Goal: Task Accomplishment & Management: Manage account settings

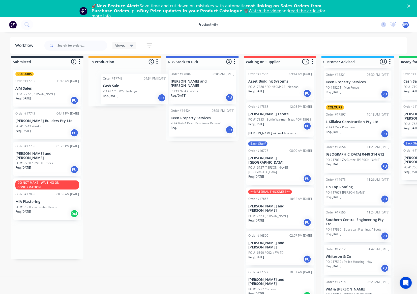
scroll to position [4, 0]
drag, startPoint x: 28, startPoint y: 151, endPoint x: 137, endPoint y: 90, distance: 125.5
click at [137, 90] on div "Submitted 5 Sort By Created date Required date Order number Customer name Most …" at bounding box center [306, 178] width 621 height 244
click at [126, 85] on p "PO #17745 WG Flashings" at bounding box center [110, 87] width 35 height 5
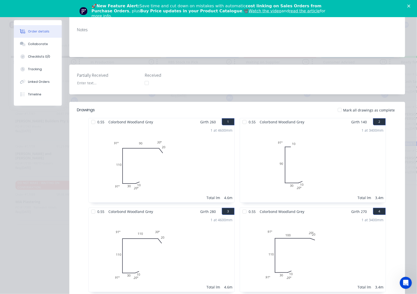
scroll to position [24, 0]
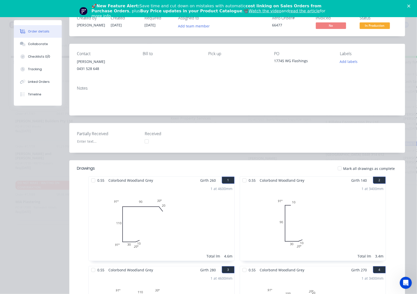
click at [339, 170] on div at bounding box center [339, 168] width 10 height 10
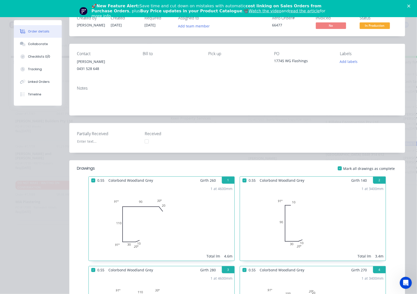
scroll to position [0, 0]
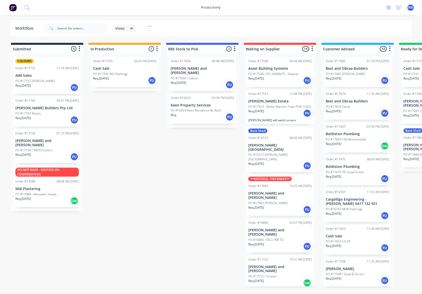
click at [136, 80] on div "Req. 07/10/25 PU" at bounding box center [124, 80] width 63 height 9
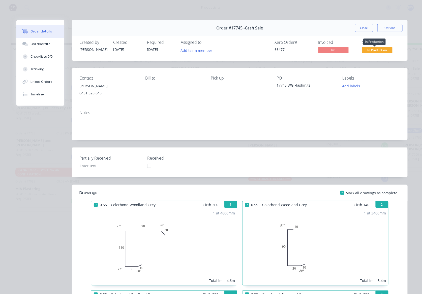
click at [370, 51] on span "In Production" at bounding box center [377, 50] width 30 height 6
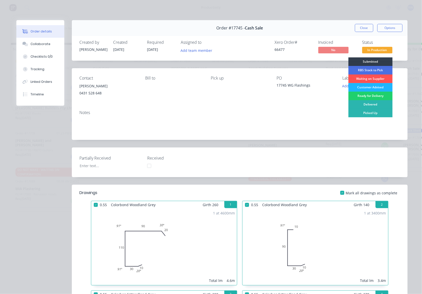
click at [366, 86] on div "Customer Advised" at bounding box center [370, 87] width 44 height 9
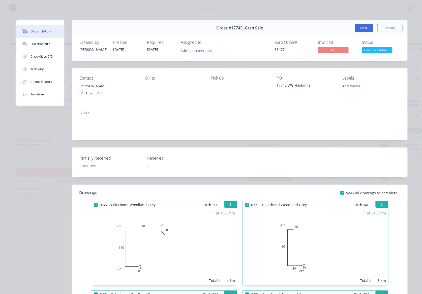
click at [365, 27] on button "Close" at bounding box center [364, 28] width 18 height 8
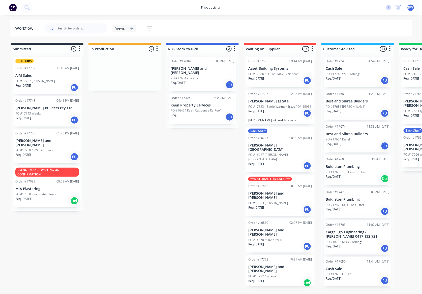
click at [51, 119] on div "Req. 07/10/25 PU" at bounding box center [46, 120] width 63 height 9
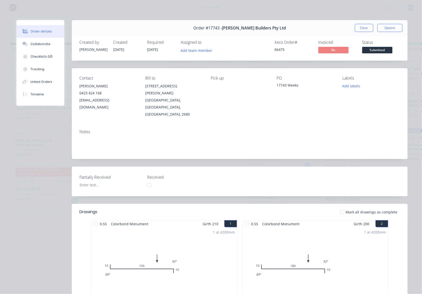
click at [244, 219] on div at bounding box center [247, 224] width 10 height 10
click at [94, 219] on div at bounding box center [96, 224] width 10 height 10
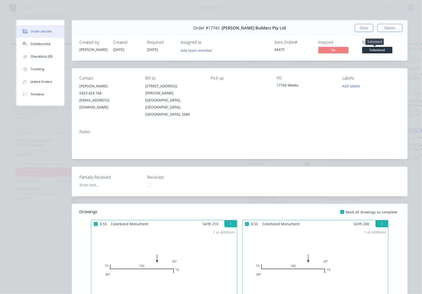
click at [383, 51] on span "Submitted" at bounding box center [377, 50] width 30 height 6
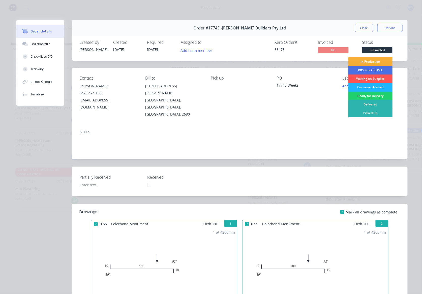
click at [372, 88] on div "Customer Advised" at bounding box center [370, 87] width 44 height 9
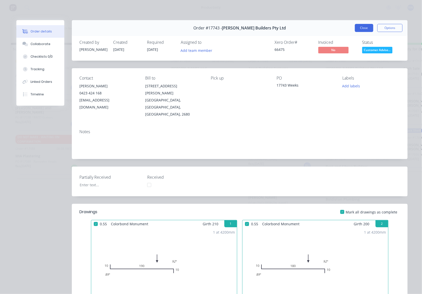
click at [356, 27] on button "Close" at bounding box center [364, 28] width 18 height 8
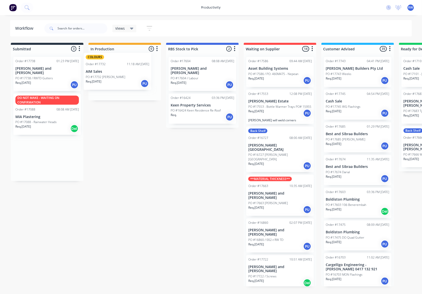
drag, startPoint x: 49, startPoint y: 86, endPoint x: 122, endPoint y: 83, distance: 73.6
click at [121, 82] on div "Submitted 3 Sort By Created date Required date Order number Customer name Most …" at bounding box center [306, 165] width 621 height 244
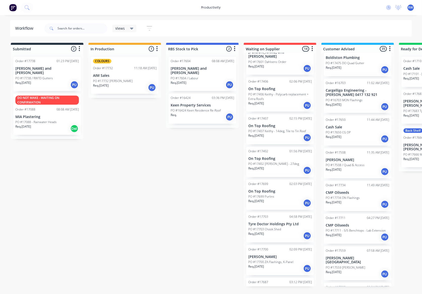
scroll to position [174, 0]
click at [363, 160] on p "[PERSON_NAME]" at bounding box center [357, 161] width 63 height 4
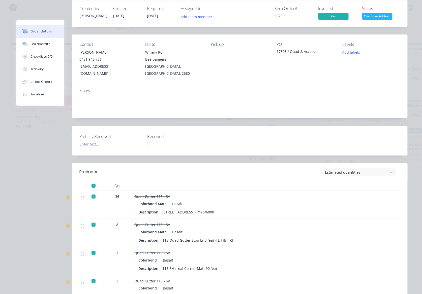
scroll to position [0, 0]
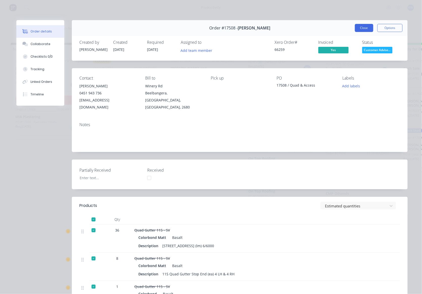
click at [362, 29] on button "Close" at bounding box center [364, 28] width 18 height 8
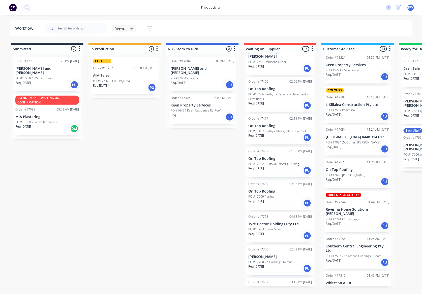
scroll to position [979, 0]
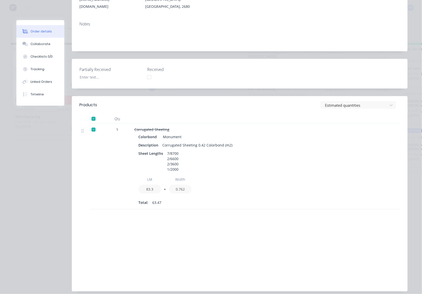
scroll to position [0, 0]
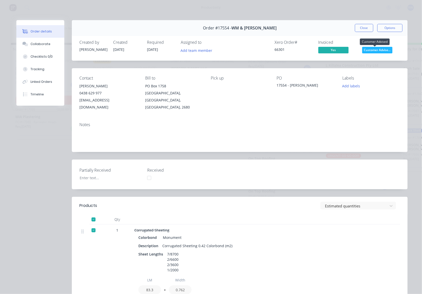
click at [371, 50] on span "Customer Advise..." at bounding box center [377, 50] width 30 height 6
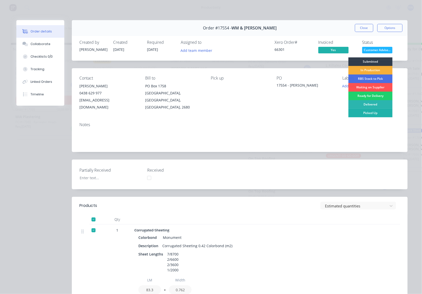
click at [370, 114] on div "Picked Up" at bounding box center [370, 113] width 44 height 9
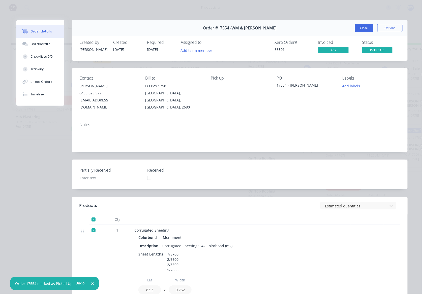
click at [360, 23] on div "Order #17554 - WM & TM Johnston Close Options" at bounding box center [239, 28] width 335 height 16
click at [363, 31] on button "Close" at bounding box center [364, 28] width 18 height 8
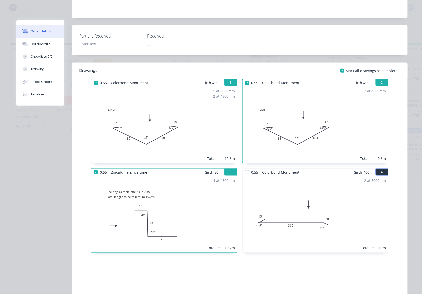
scroll to position [0, 0]
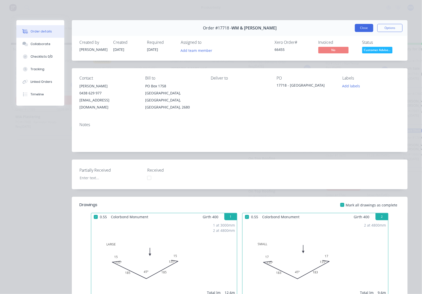
click at [359, 29] on button "Close" at bounding box center [364, 28] width 18 height 8
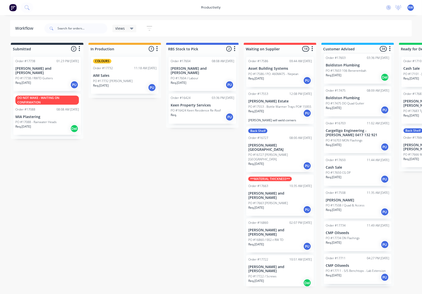
scroll to position [168, 0]
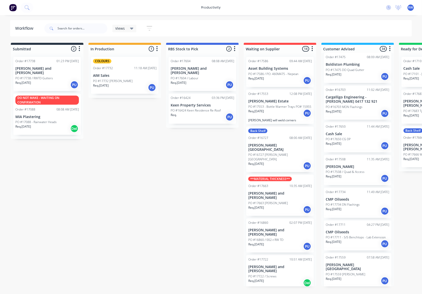
click at [362, 175] on div "Req. 05/09/25 PU" at bounding box center [357, 178] width 63 height 9
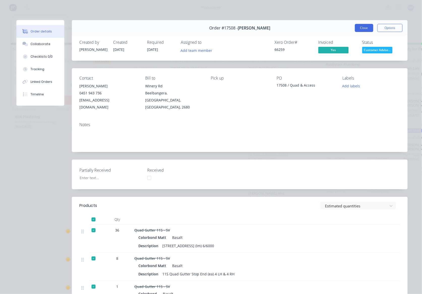
click at [360, 26] on button "Close" at bounding box center [364, 28] width 18 height 8
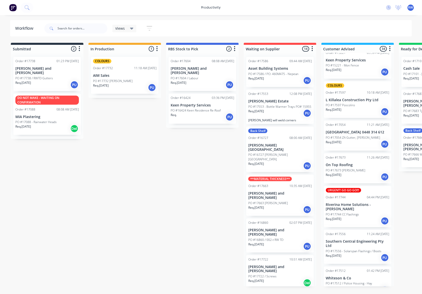
scroll to position [947, 0]
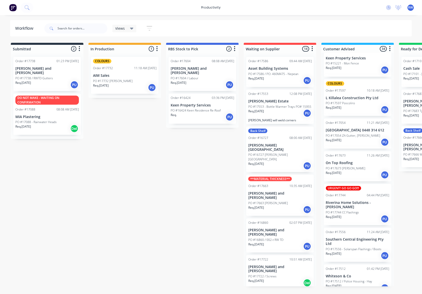
click at [360, 106] on div "Req. 18/09/25 PU" at bounding box center [357, 110] width 63 height 9
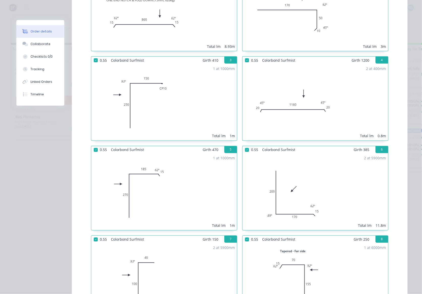
scroll to position [0, 0]
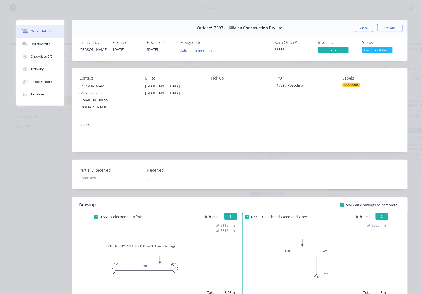
click at [350, 23] on div "Order #17597 - L Killalea Construction Pty Ltd Close Options" at bounding box center [239, 28] width 335 height 16
click at [358, 27] on button "Close" at bounding box center [364, 28] width 18 height 8
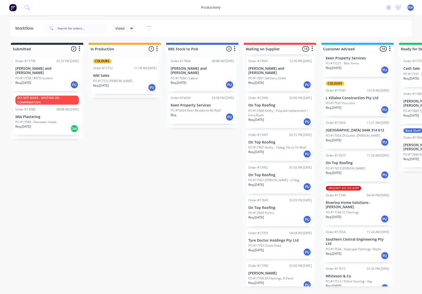
scroll to position [251, 0]
